Goal: Book appointment/travel/reservation

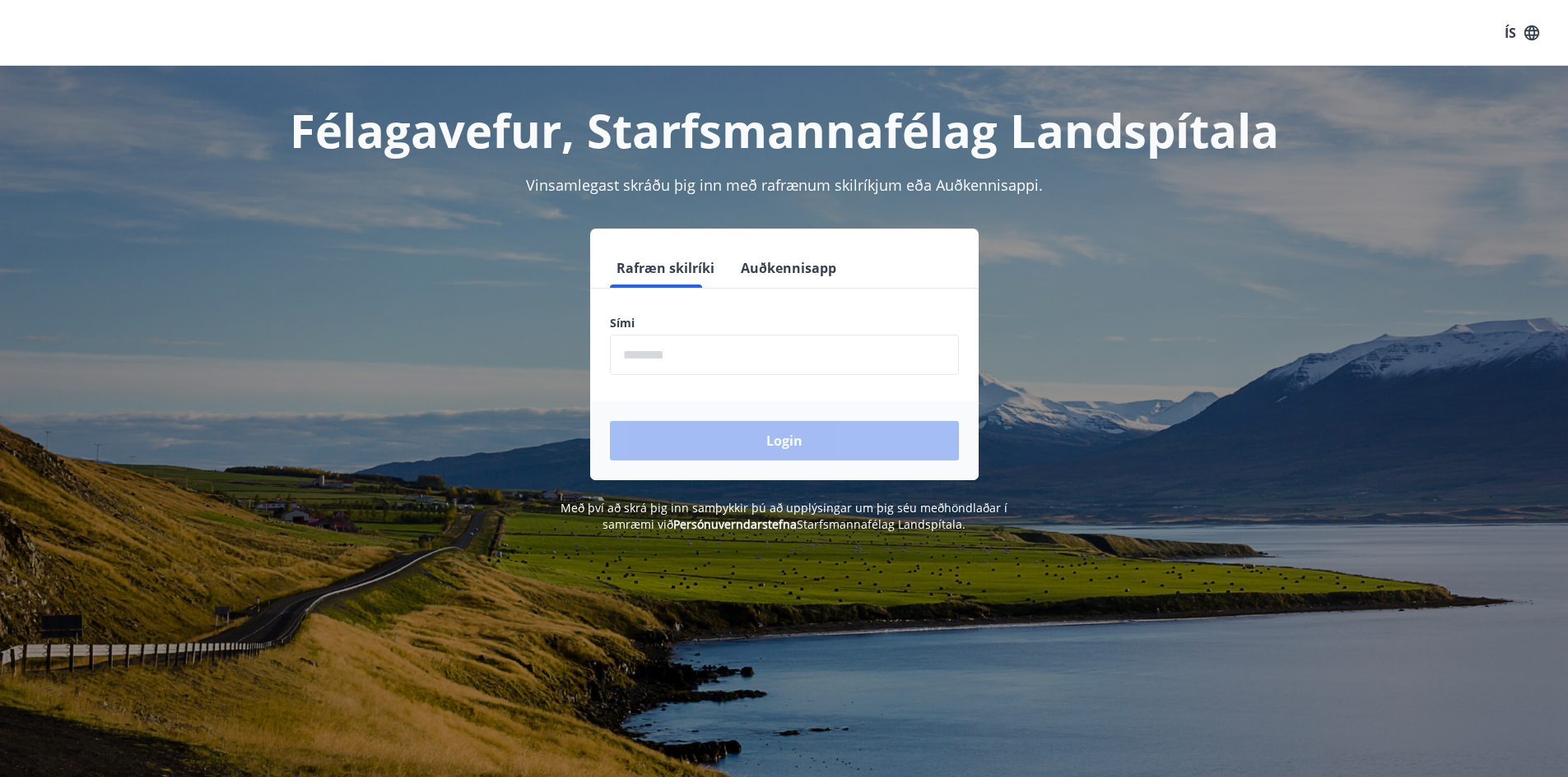
click at [800, 340] on input "phone" at bounding box center [784, 355] width 349 height 40
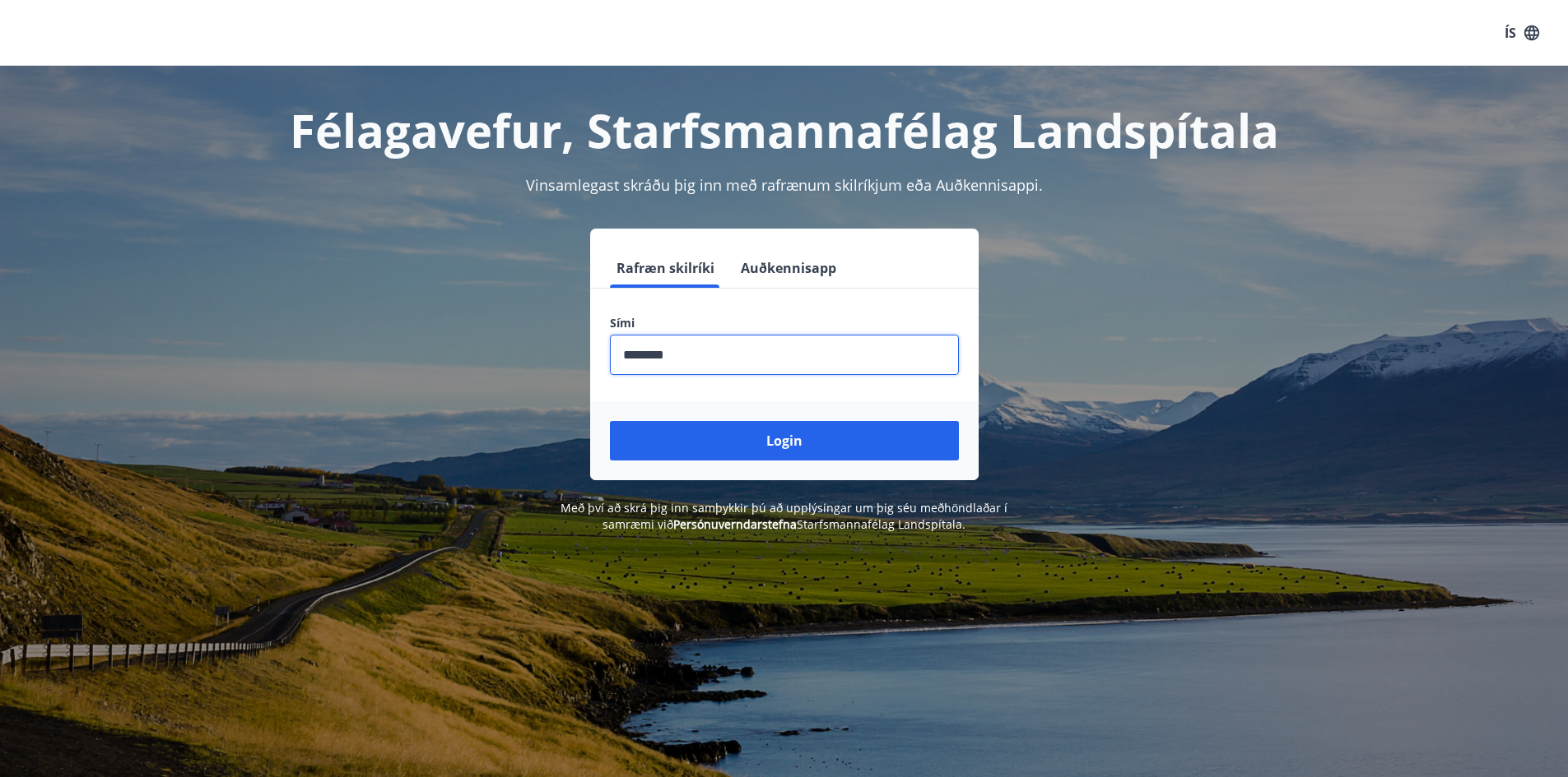
type input "********"
click at [610, 421] on button "Login" at bounding box center [784, 440] width 349 height 39
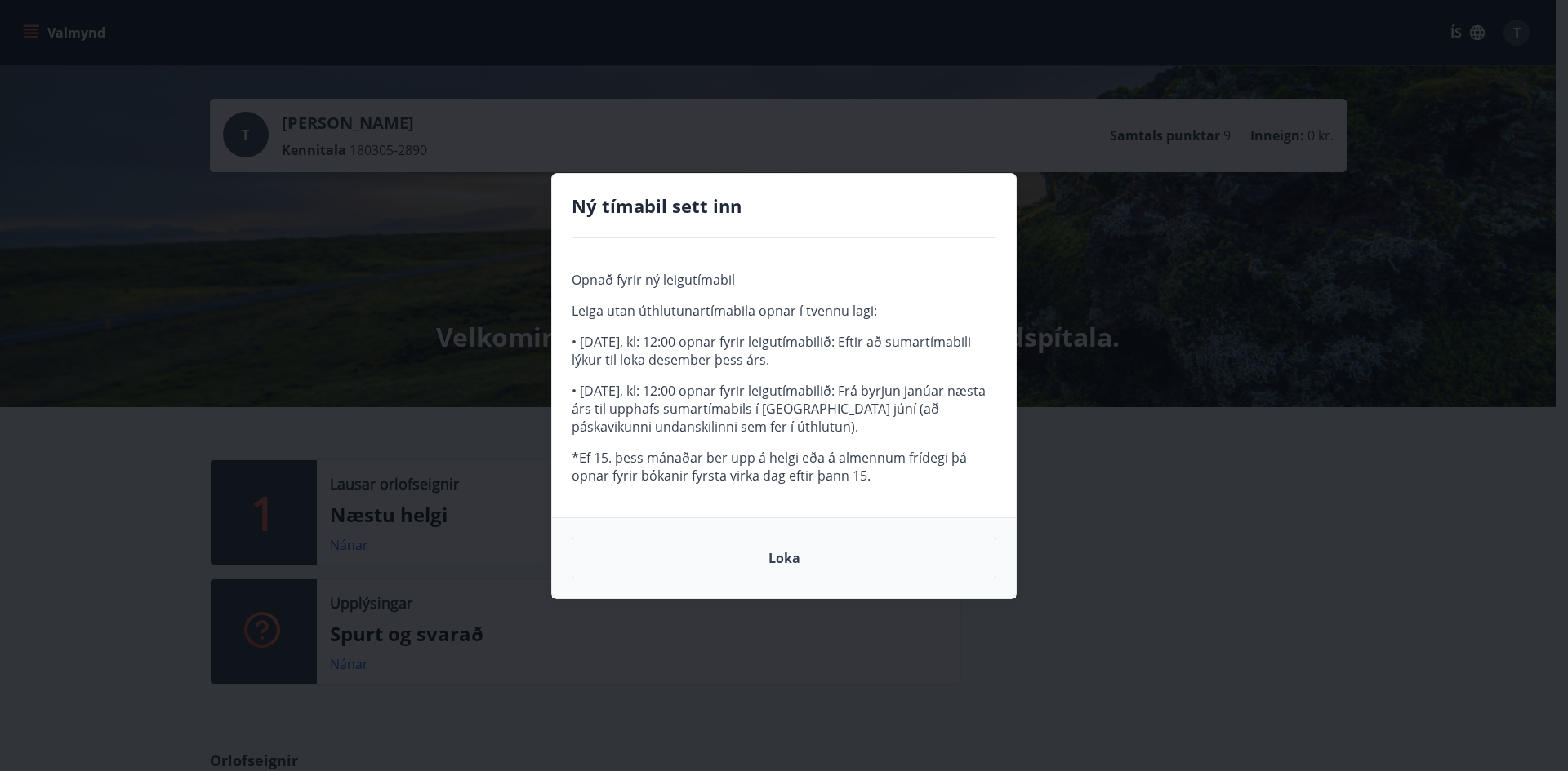
click at [804, 540] on button "Loka" at bounding box center [784, 558] width 425 height 41
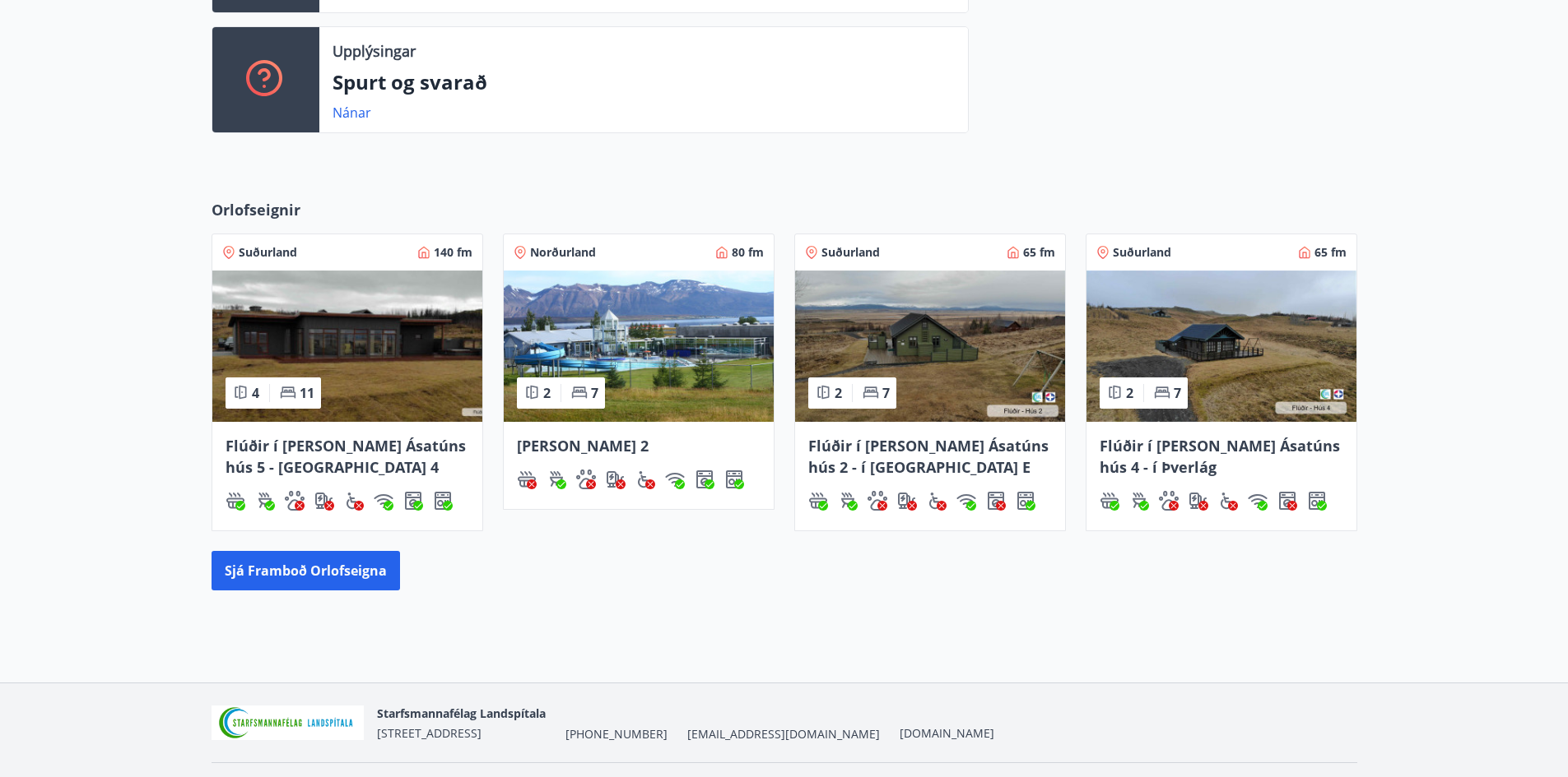
scroll to position [601, 0]
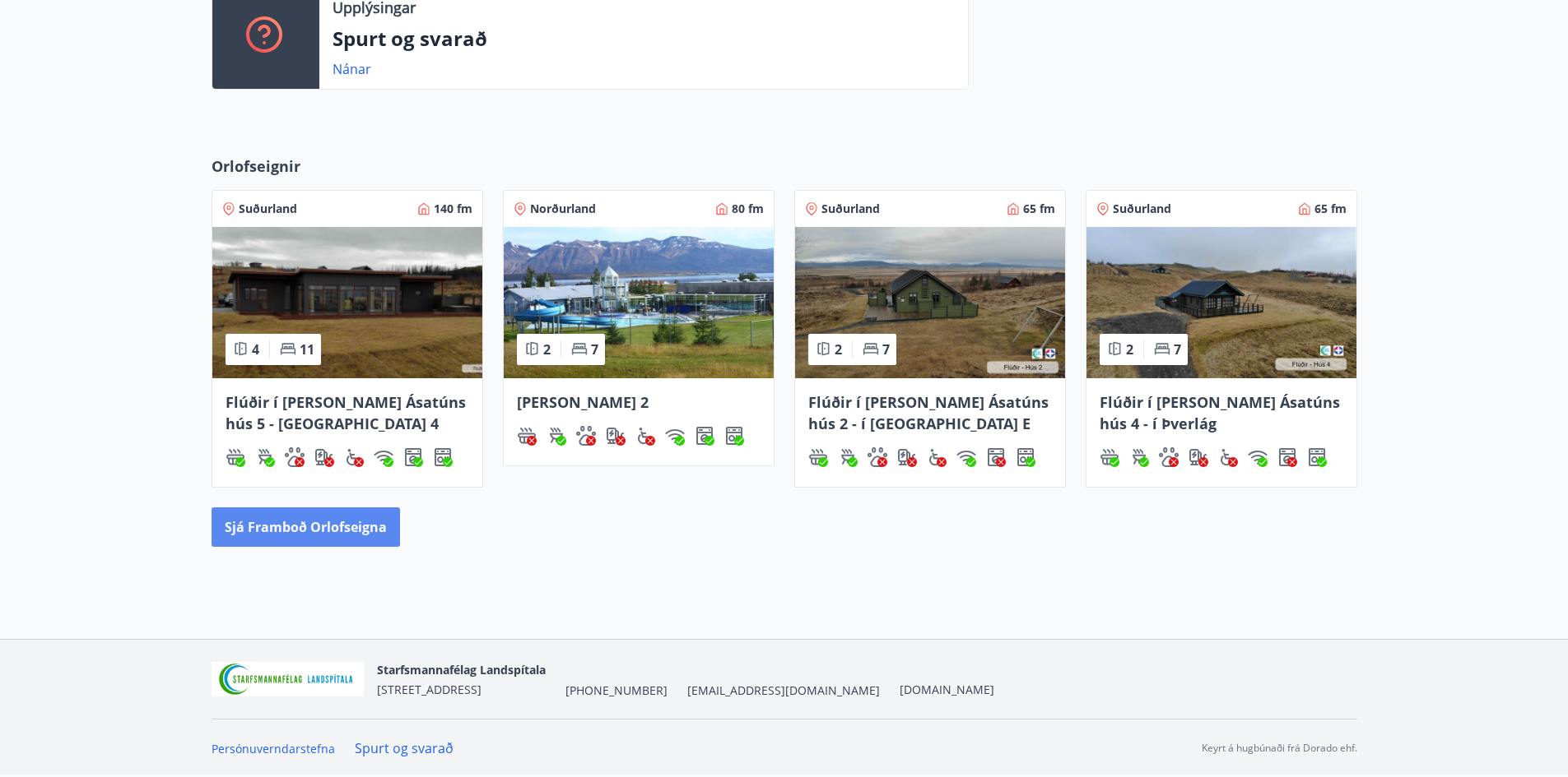
click at [308, 522] on button "Sjá framboð orlofseigna" at bounding box center [305, 526] width 189 height 39
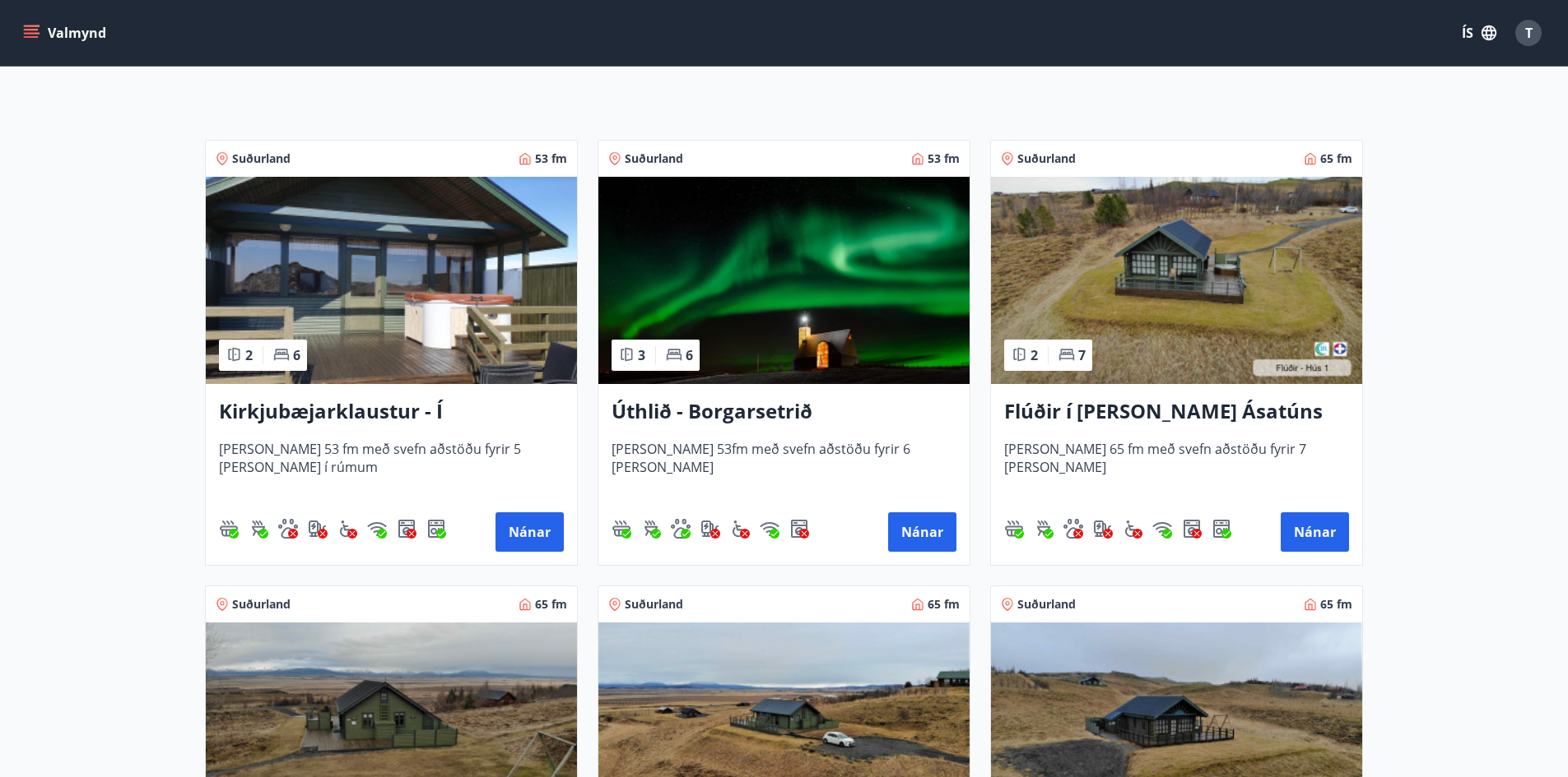
scroll to position [247, 0]
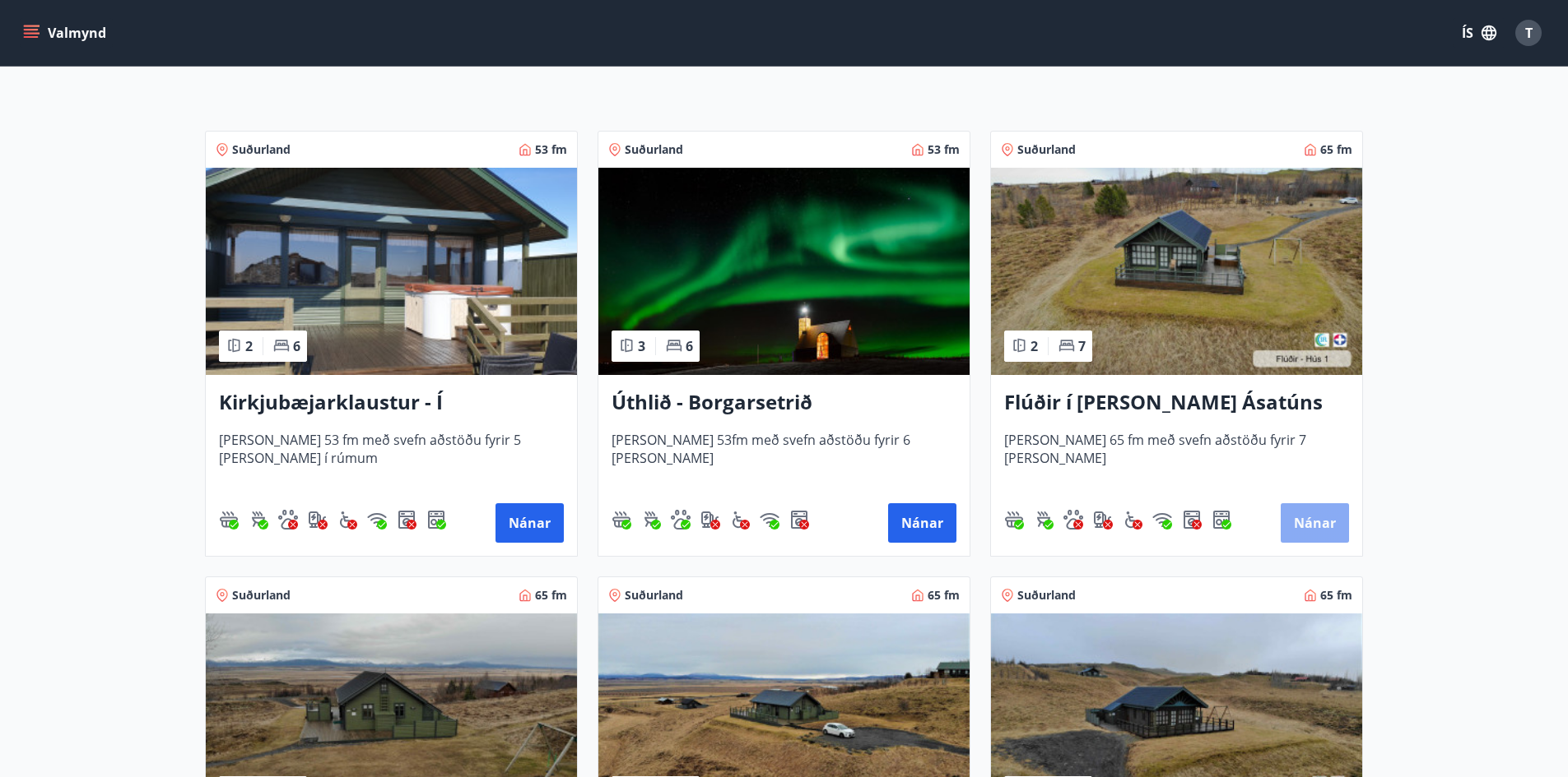
click at [1313, 522] on button "Nánar" at bounding box center [1314, 522] width 68 height 39
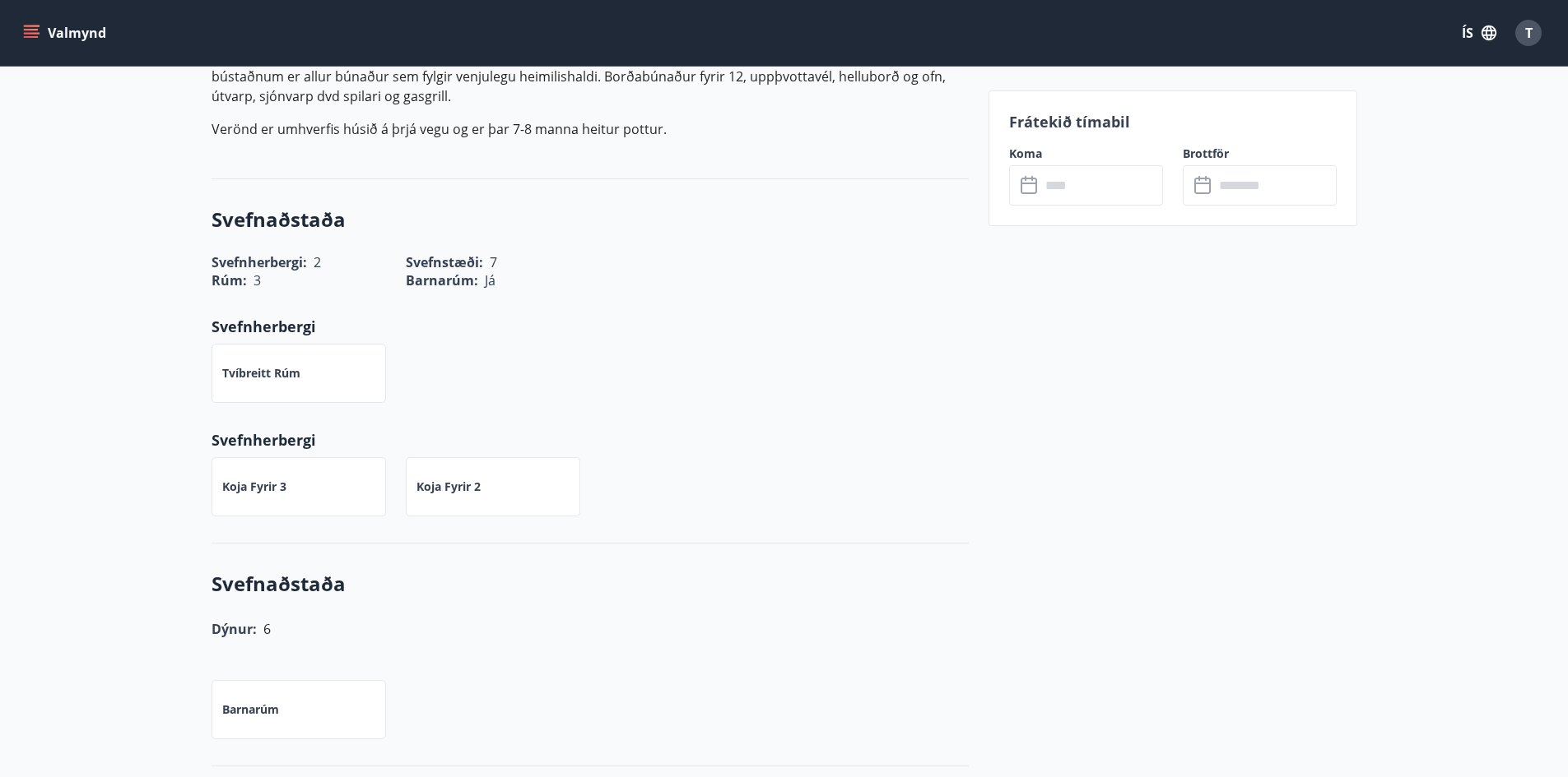
scroll to position [658, 0]
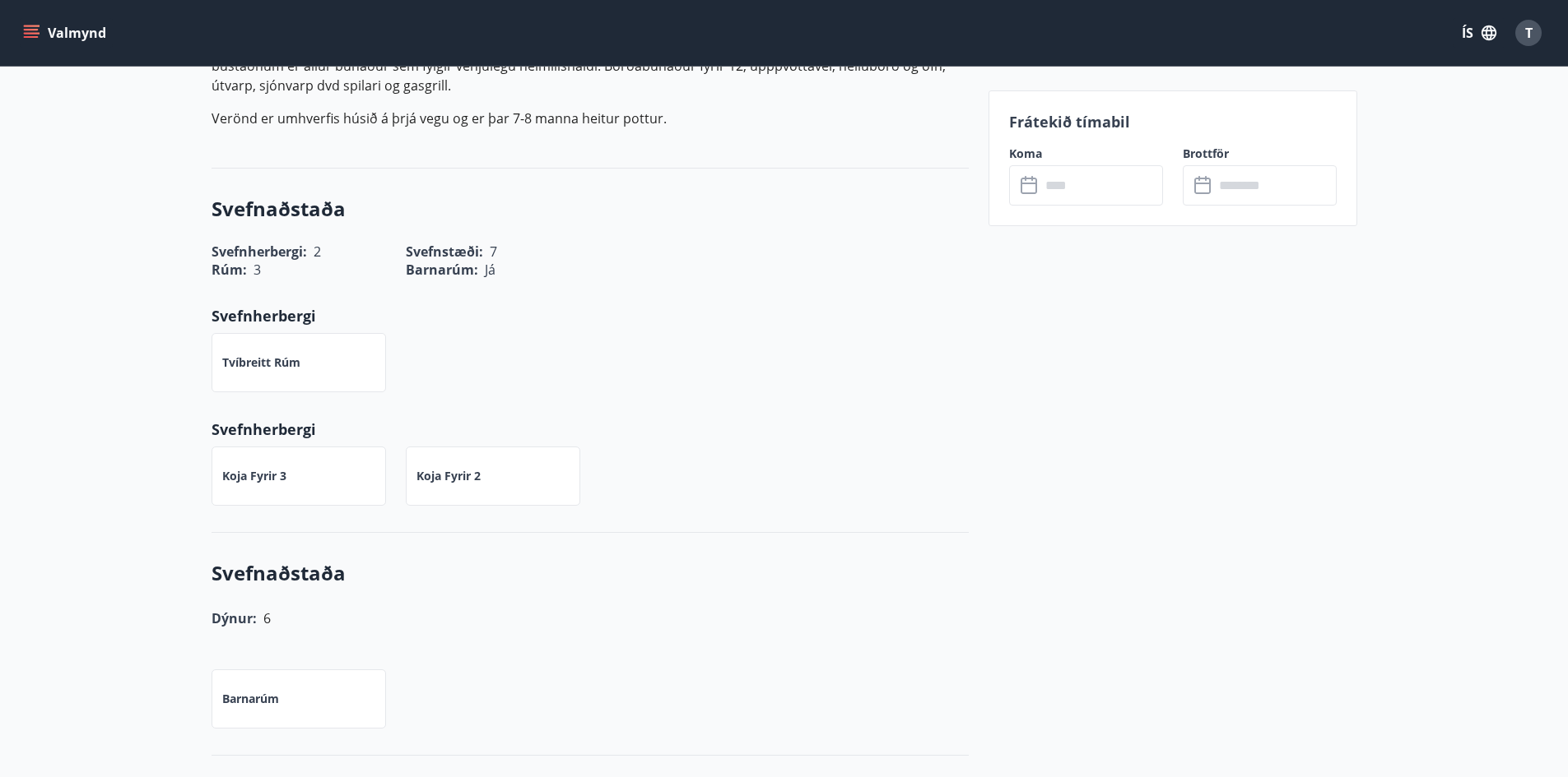
drag, startPoint x: 272, startPoint y: 254, endPoint x: 486, endPoint y: 253, distance: 214.0
click at [370, 255] on div "Rúm : 3" at bounding box center [288, 260] width 194 height 38
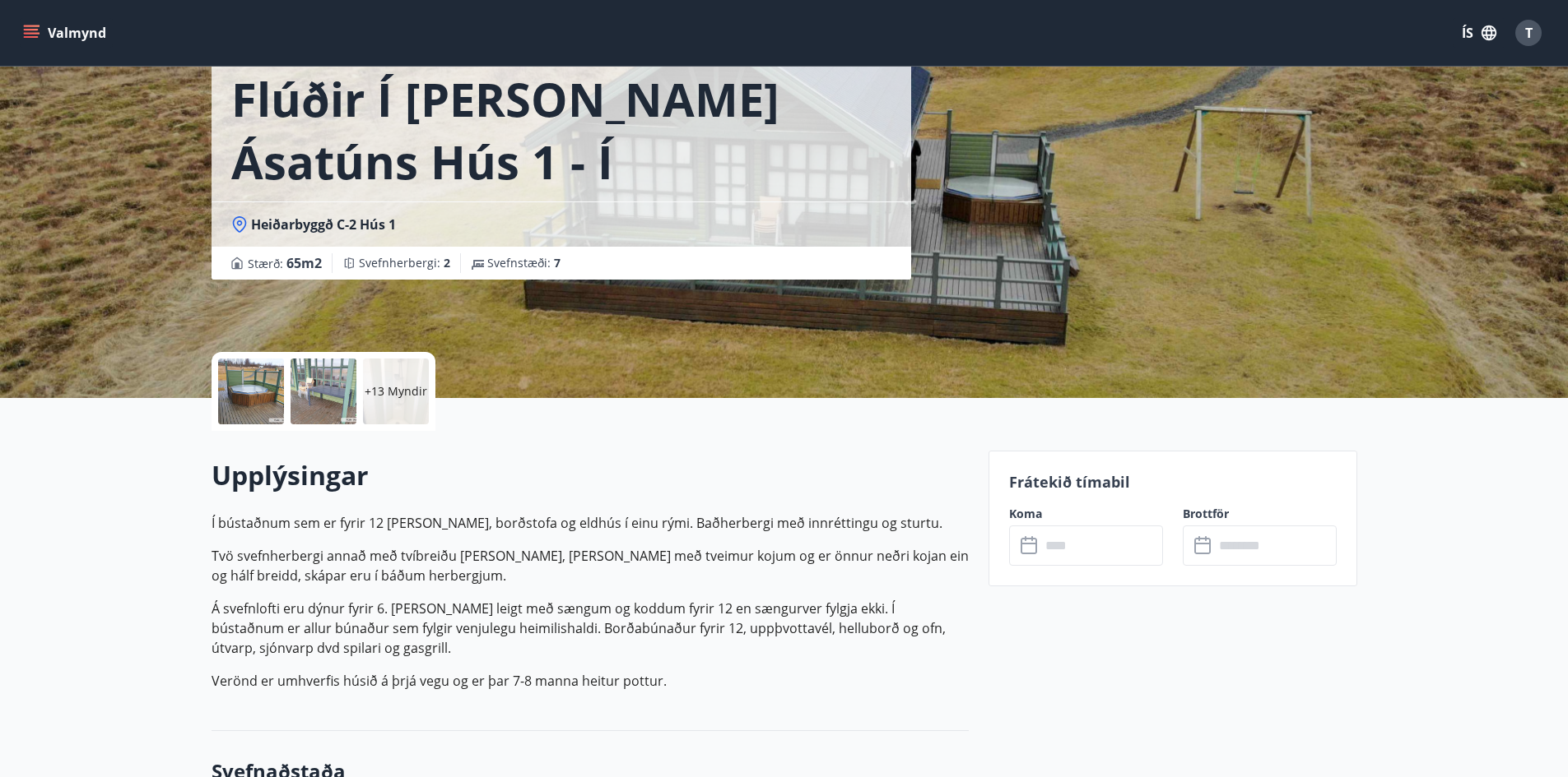
scroll to position [0, 0]
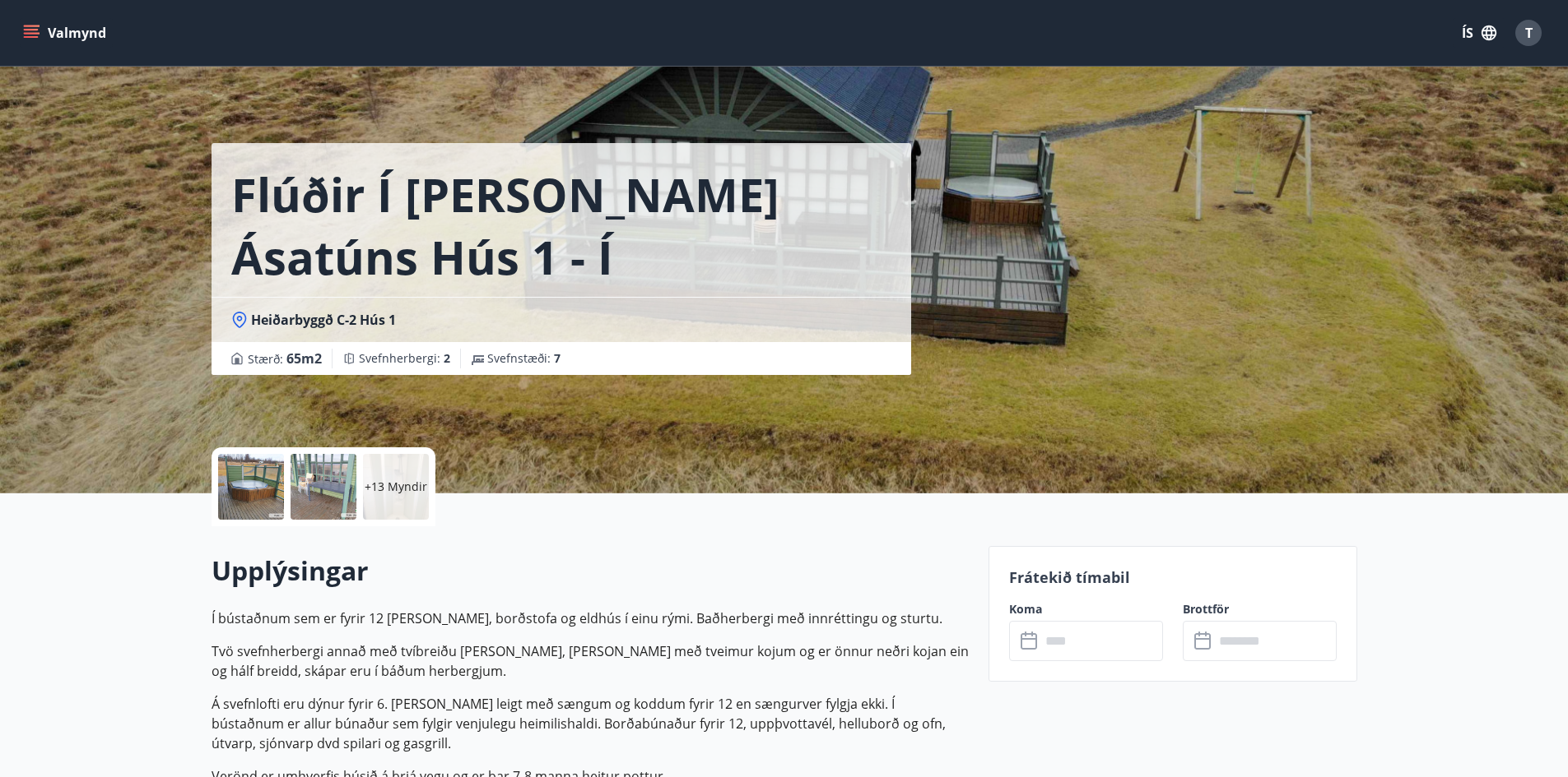
click at [1071, 669] on div "Frátekið tímabil Koma ​ ​ Brottför ​ ​" at bounding box center [1173, 614] width 369 height 136
click at [1090, 631] on input "text" at bounding box center [1102, 641] width 123 height 40
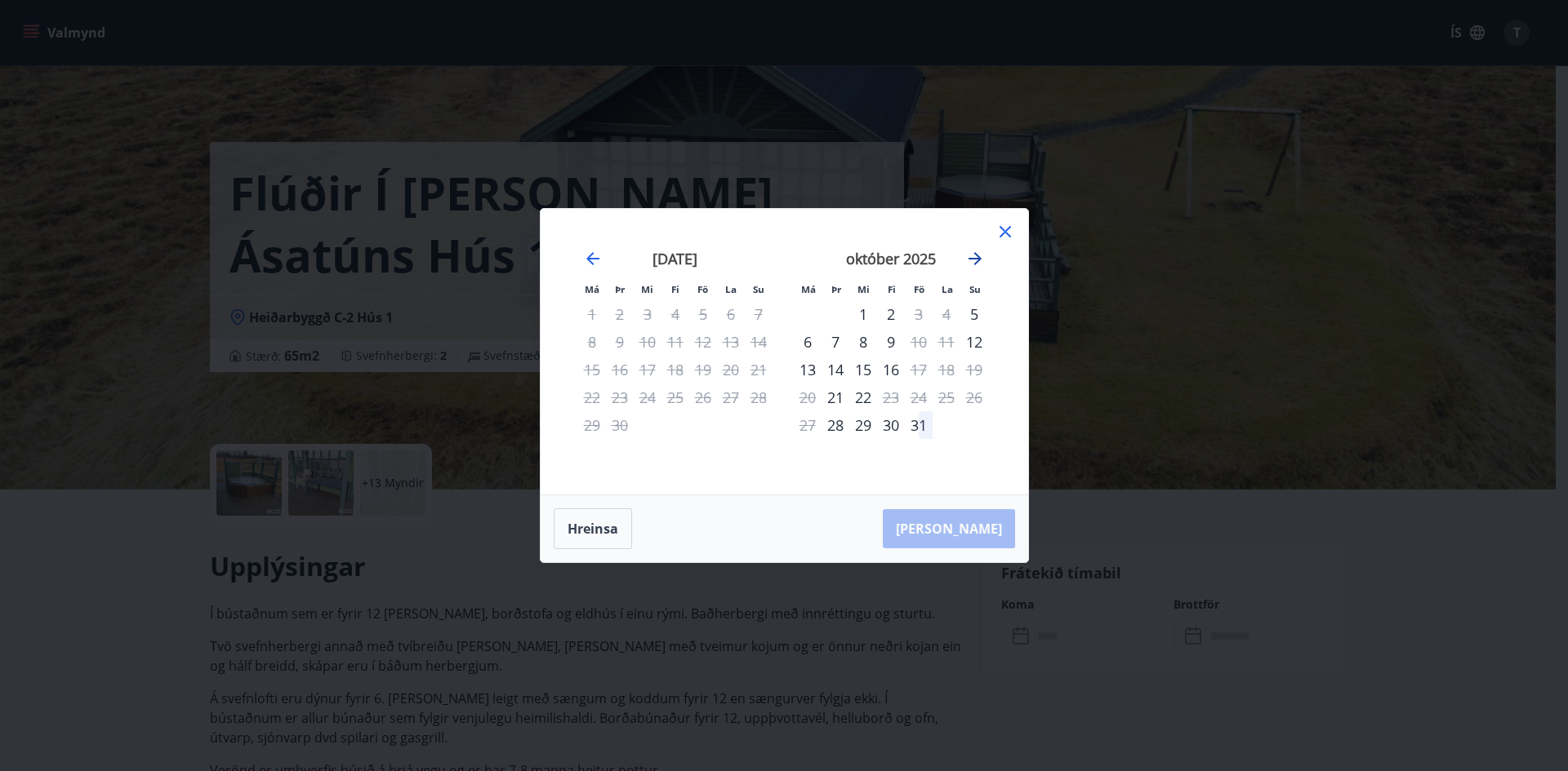
click at [973, 254] on icon "Move forward to switch to the next month." at bounding box center [974, 258] width 20 height 20
click at [916, 340] on div "7" at bounding box center [918, 342] width 28 height 28
click at [808, 371] on div "10" at bounding box center [807, 369] width 28 height 28
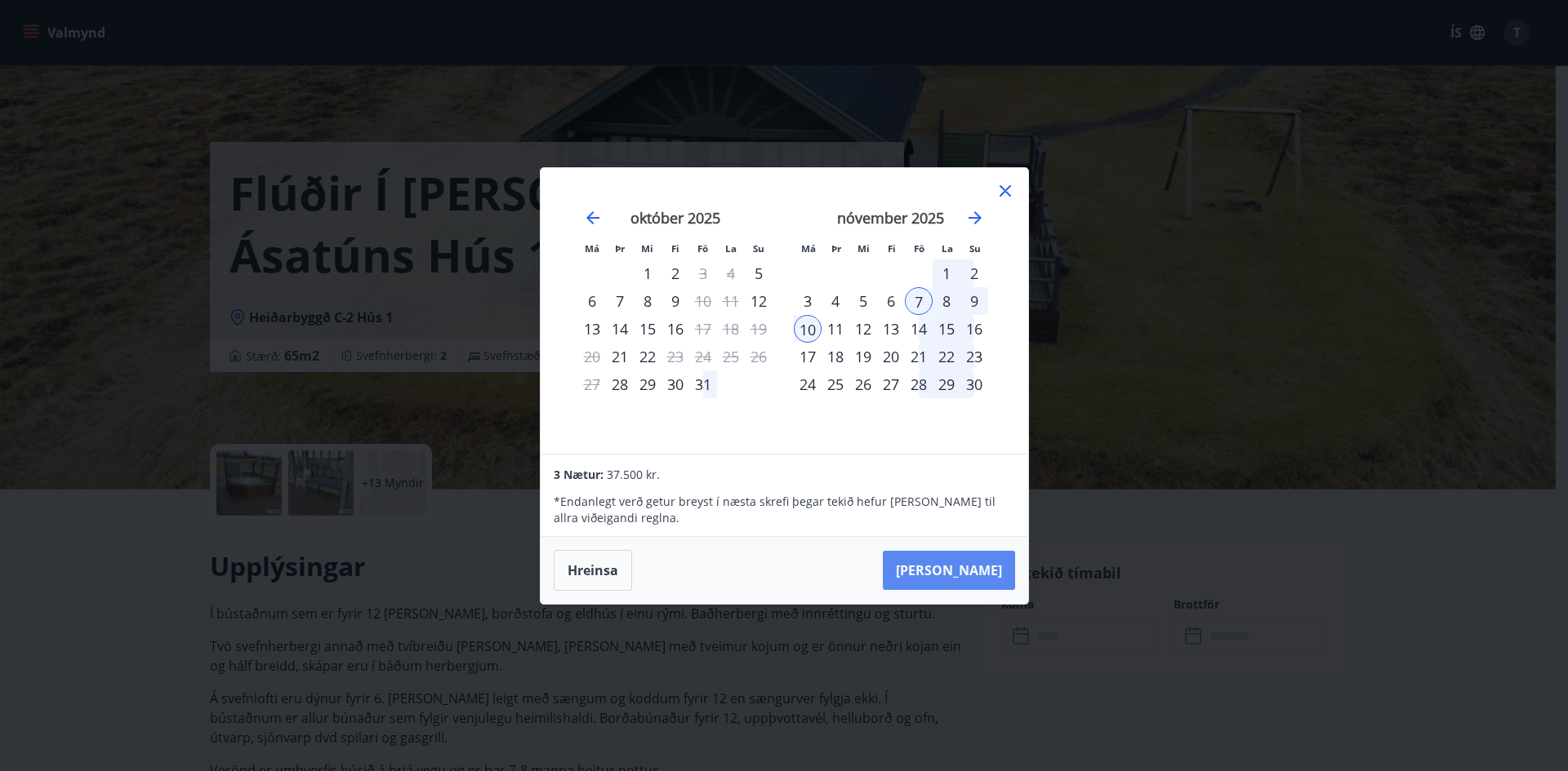
click at [972, 557] on button "[PERSON_NAME]" at bounding box center [948, 570] width 132 height 39
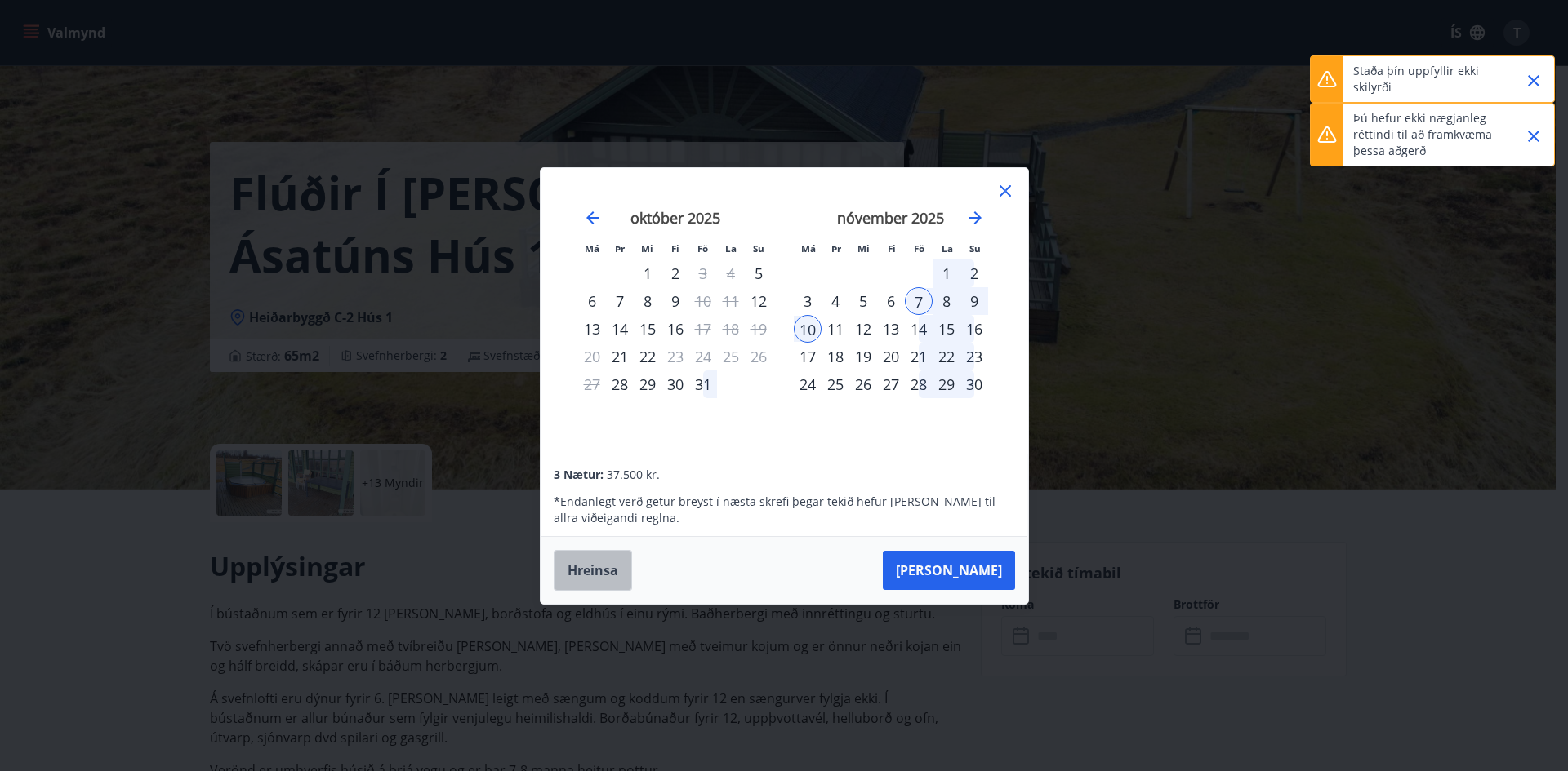
click at [599, 562] on button "Hreinsa" at bounding box center [593, 570] width 79 height 41
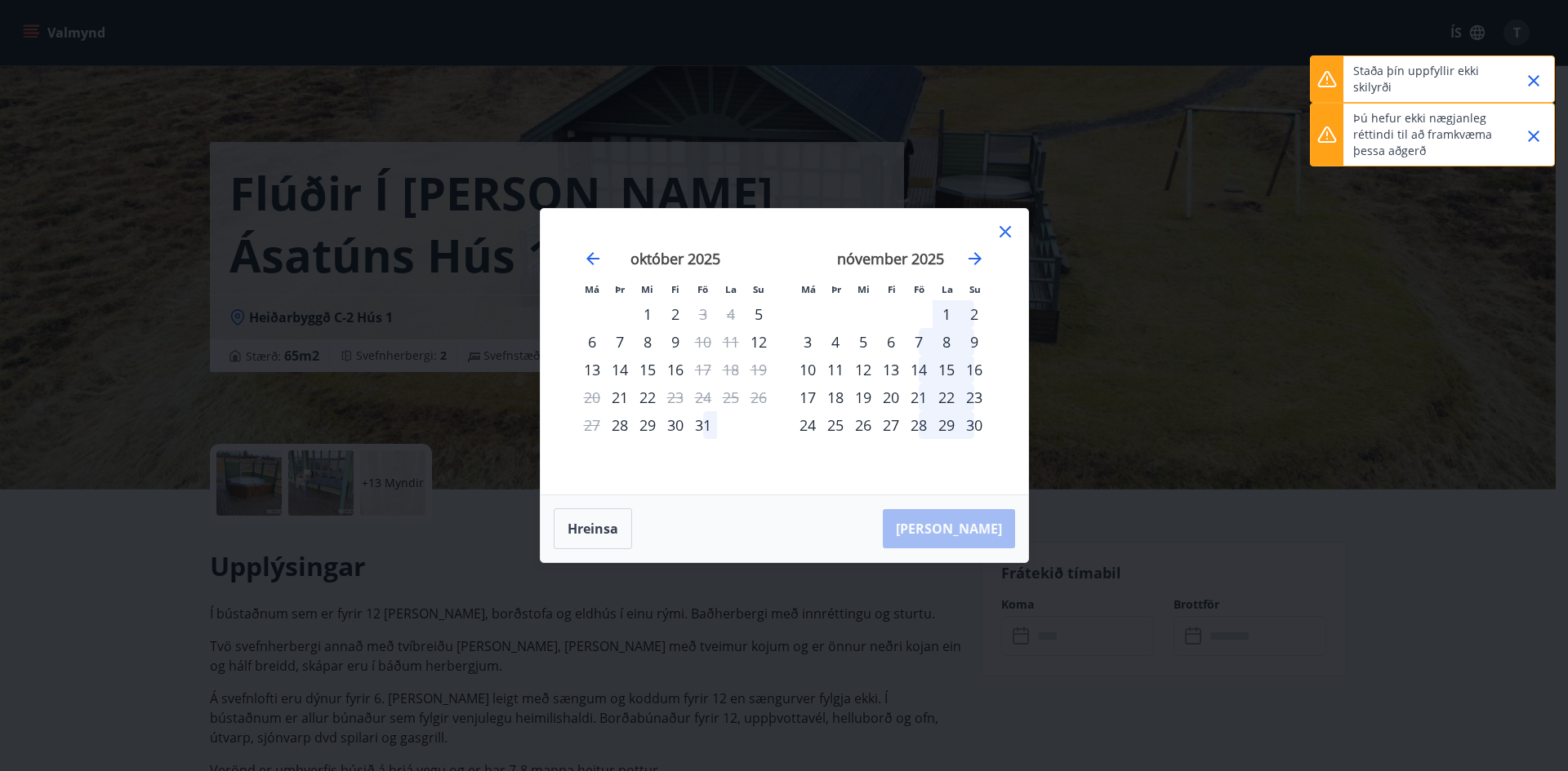
click at [912, 346] on div "7" at bounding box center [918, 342] width 28 height 28
click at [973, 343] on div "9" at bounding box center [973, 342] width 28 height 28
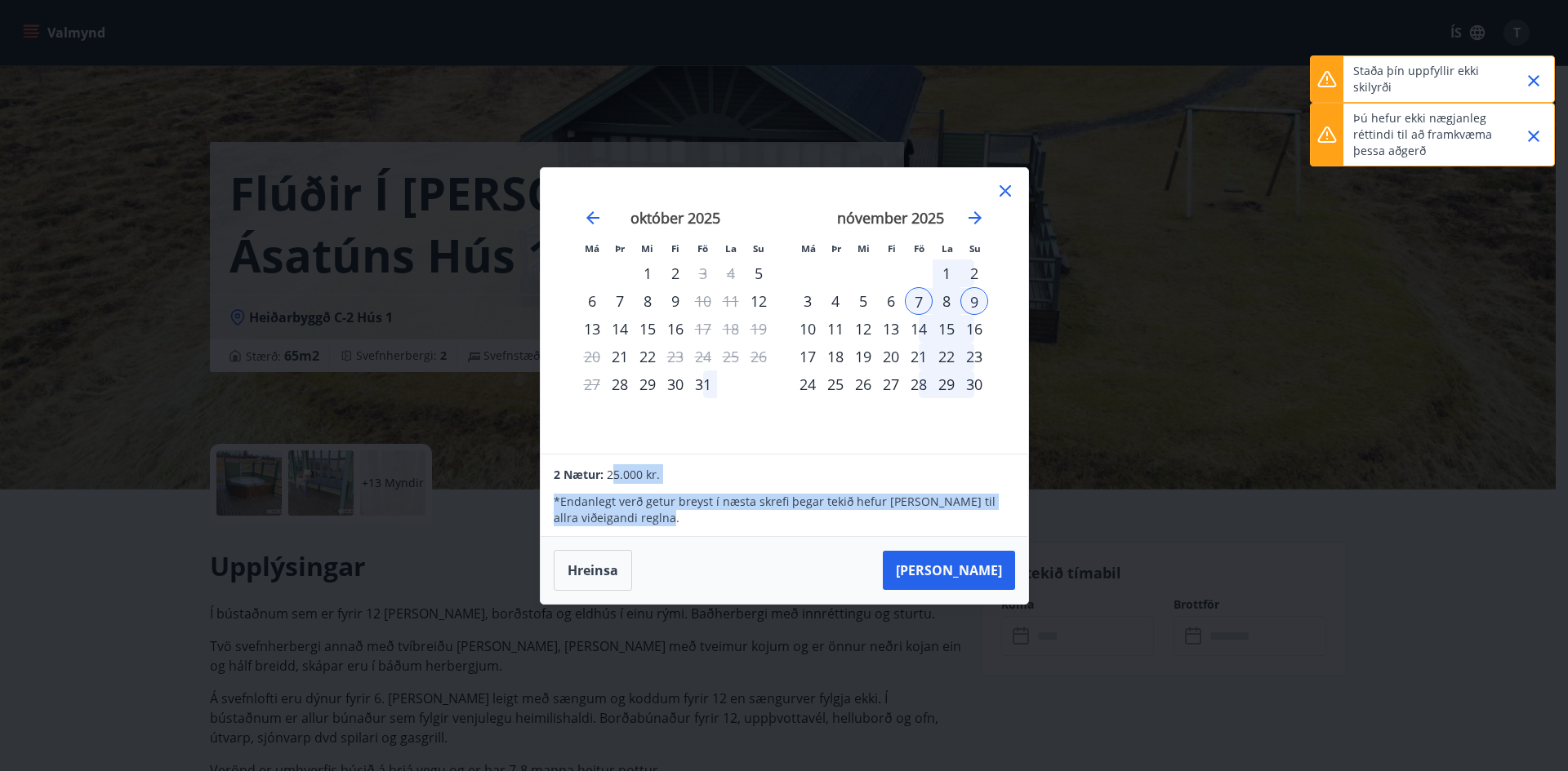
drag, startPoint x: 611, startPoint y: 470, endPoint x: 649, endPoint y: 523, distance: 65.2
click at [649, 523] on div "2 Nætur: 25.000 kr. * Endanlegt verð getur breyst í næsta skrefi þegar tekið he…" at bounding box center [784, 496] width 486 height 83
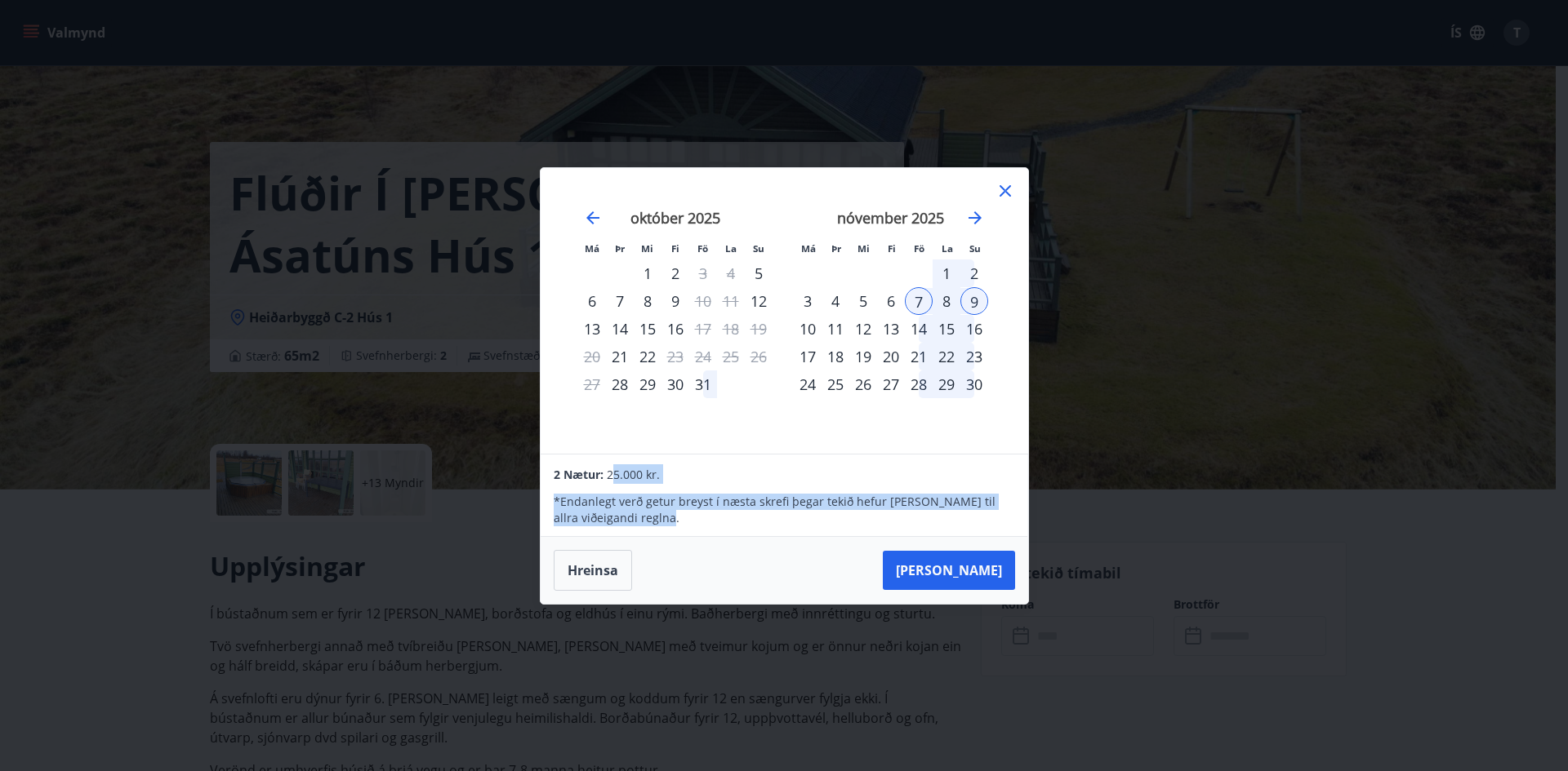
click at [1003, 189] on icon at bounding box center [1005, 191] width 11 height 11
